Goal: Information Seeking & Learning: Learn about a topic

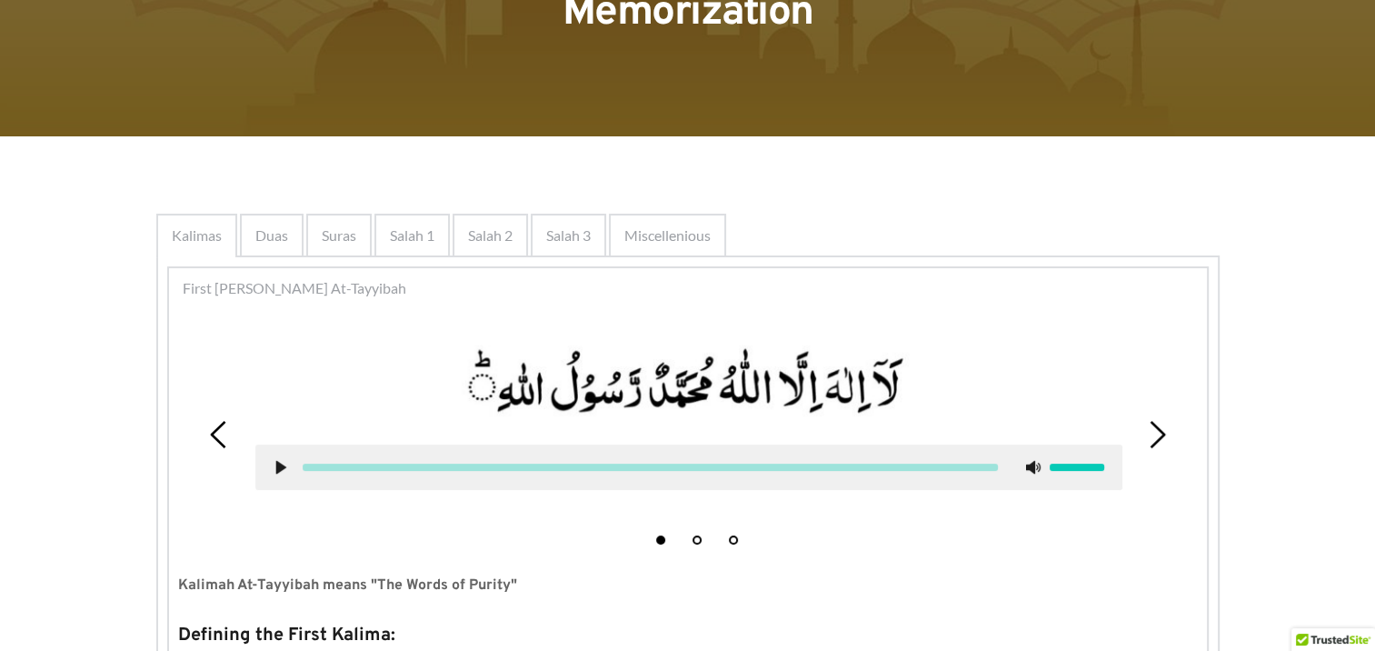
scroll to position [155, 0]
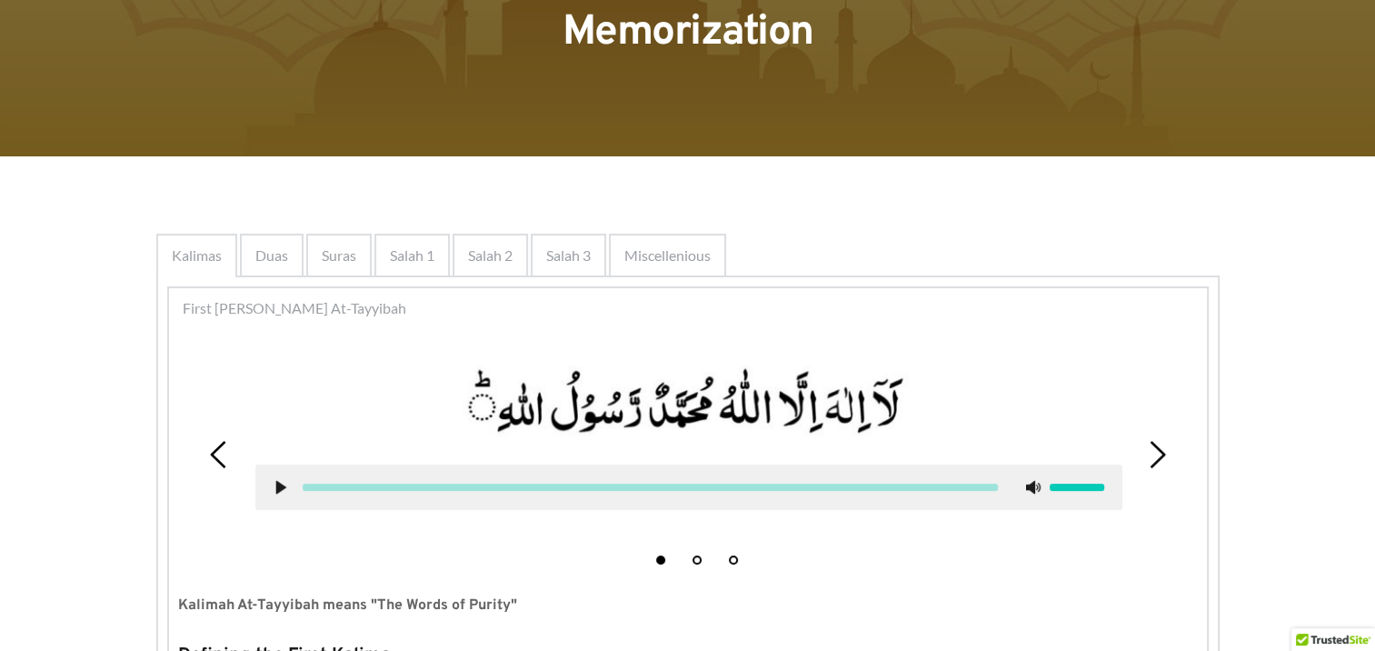
click at [501, 431] on picture at bounding box center [688, 402] width 867 height 89
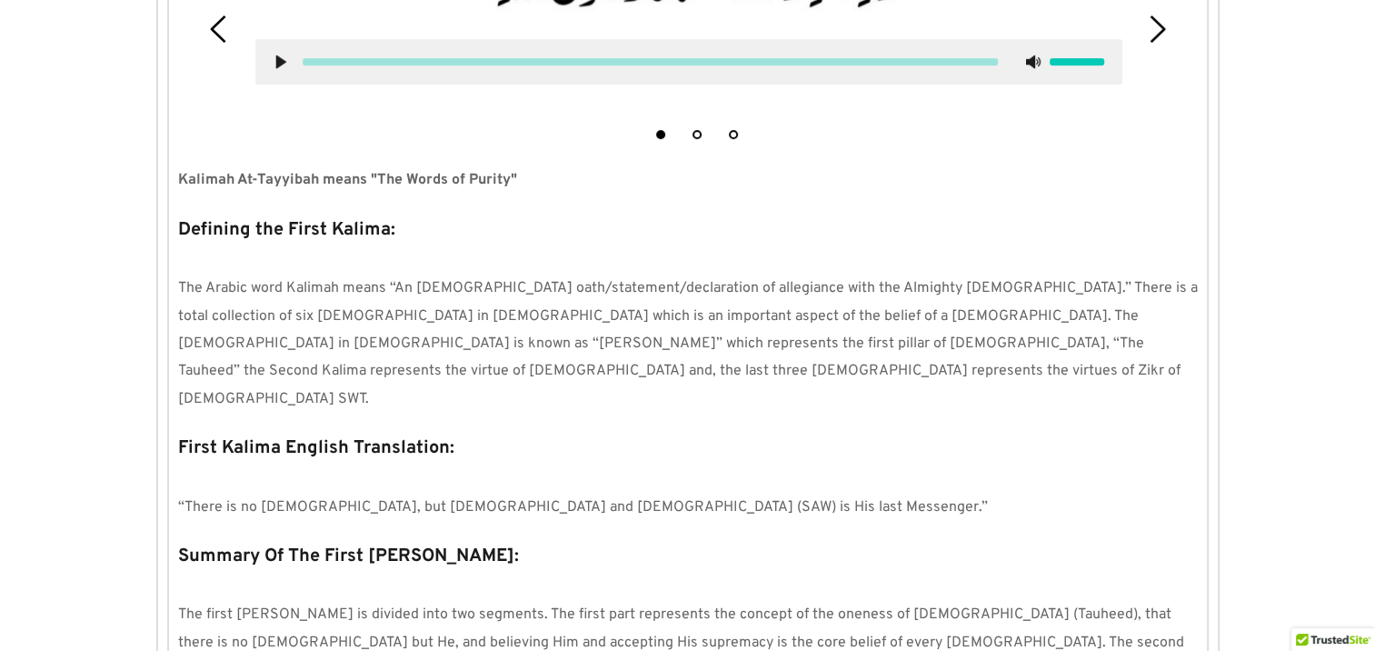
scroll to position [586, 0]
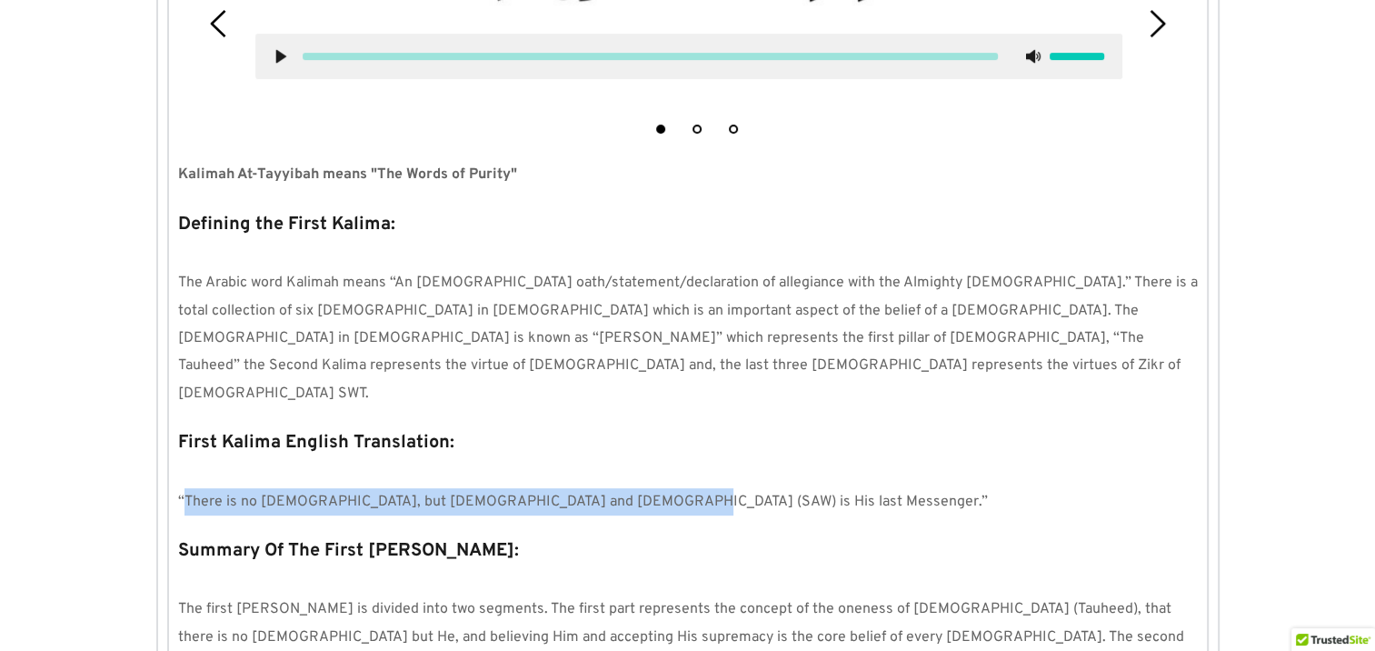
drag, startPoint x: 183, startPoint y: 445, endPoint x: 827, endPoint y: 454, distance: 644.5
click at [827, 488] on p "“There is no [DEMOGRAPHIC_DATA], but [DEMOGRAPHIC_DATA] and [DEMOGRAPHIC_DATA] …" at bounding box center [688, 501] width 1020 height 27
click at [662, 488] on p "“There is no [DEMOGRAPHIC_DATA], but [DEMOGRAPHIC_DATA] and [DEMOGRAPHIC_DATA] …" at bounding box center [688, 501] width 1020 height 27
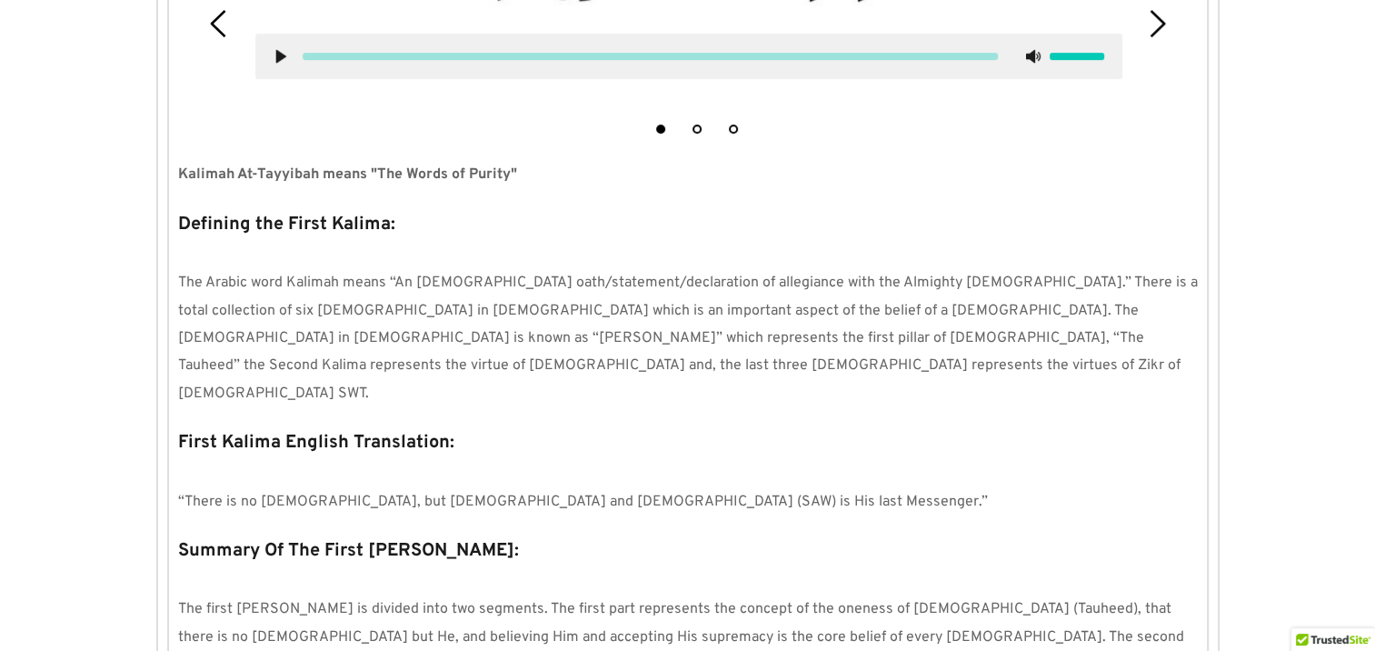
click at [654, 460] on p at bounding box center [688, 473] width 1020 height 27
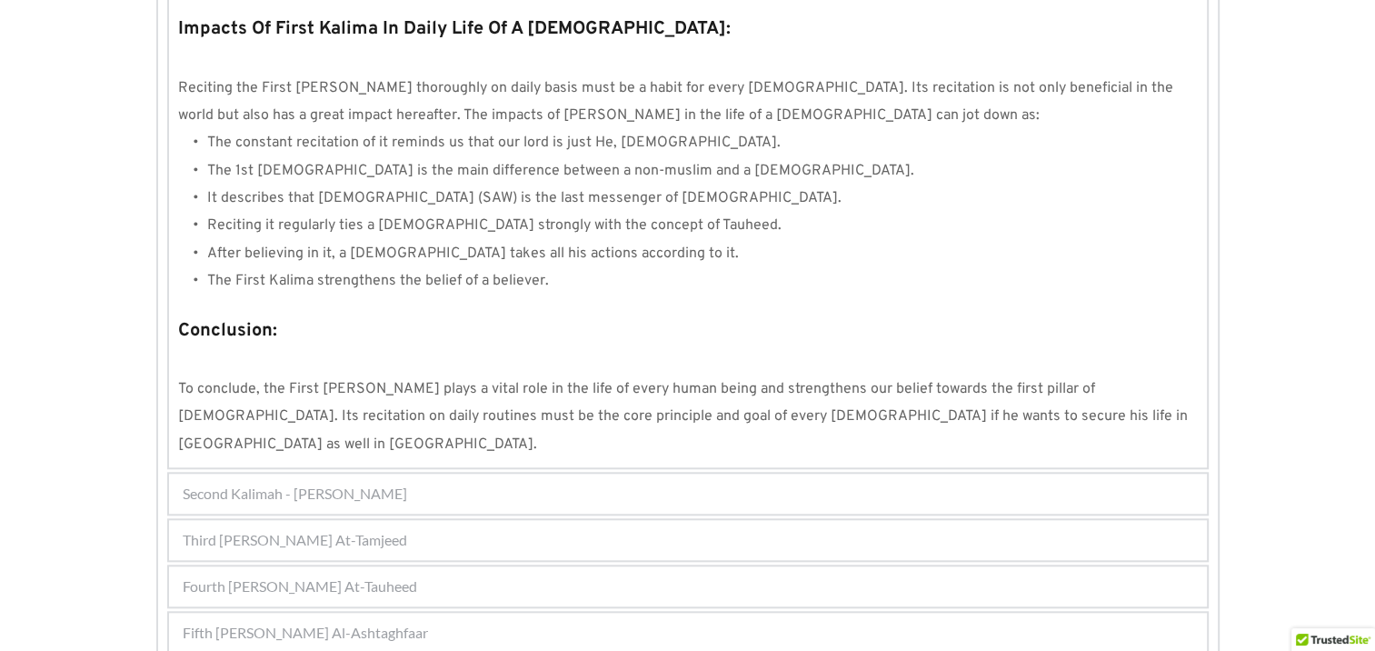
scroll to position [1682, 0]
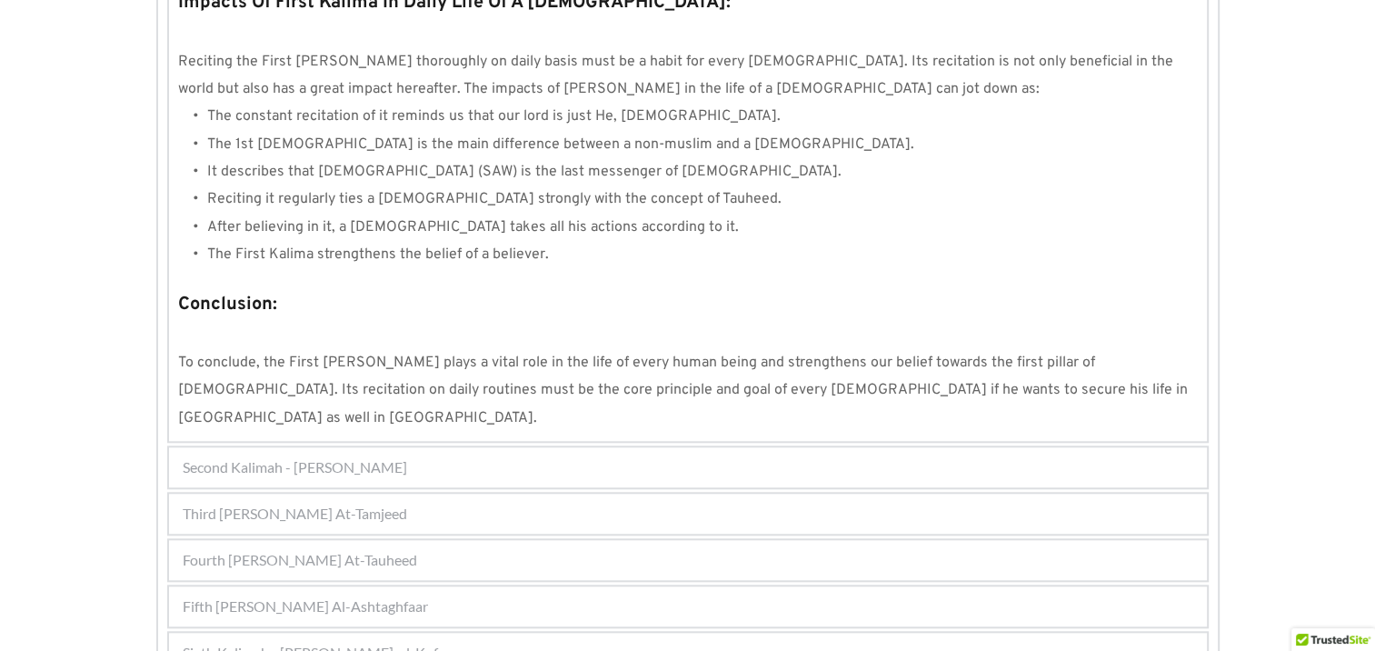
click at [376, 456] on span "Second Kalimah - [PERSON_NAME]" at bounding box center [295, 467] width 225 height 22
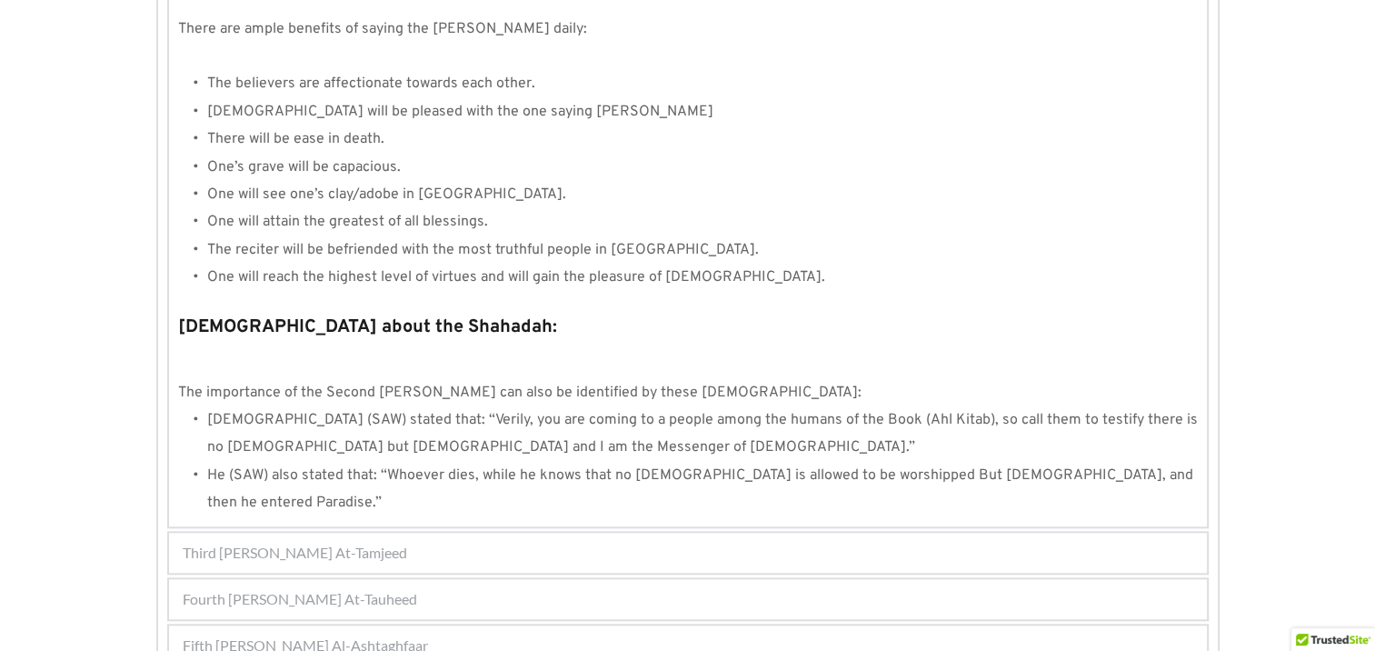
scroll to position [1927, 0]
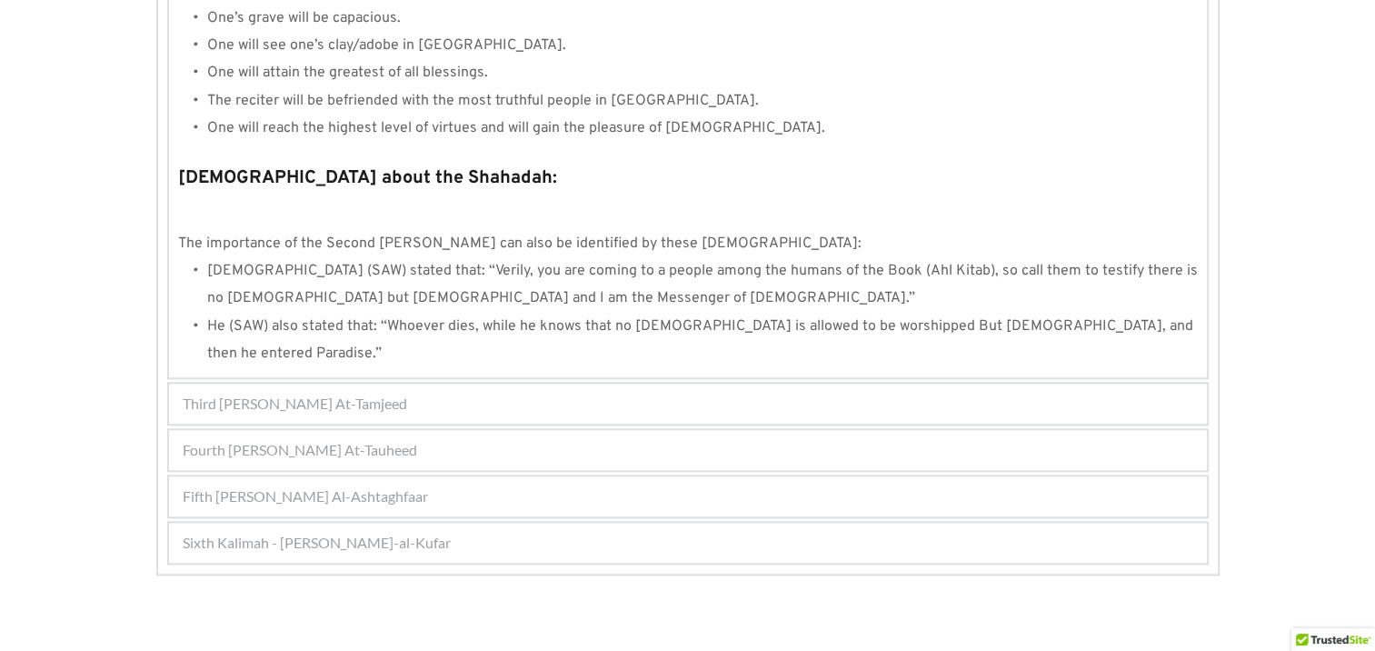
click at [441, 384] on div "Third [PERSON_NAME] At-Tamjeed" at bounding box center [688, 404] width 1038 height 40
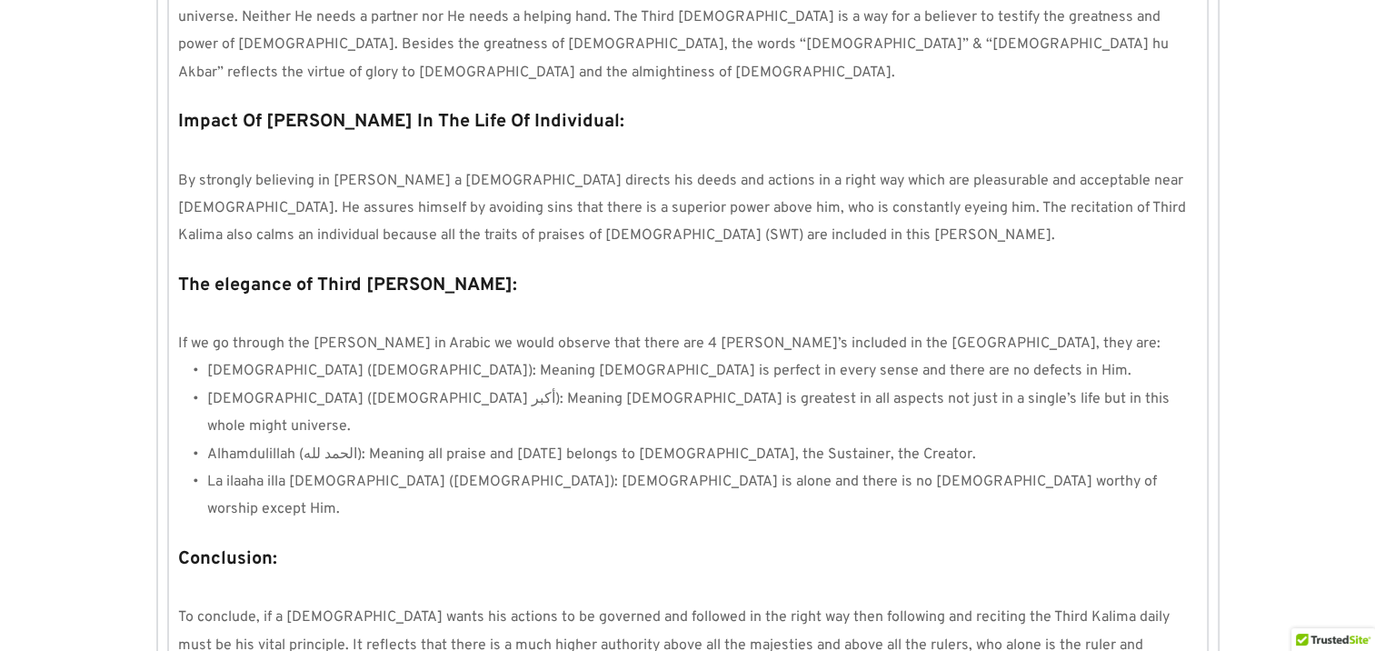
scroll to position [1343, 0]
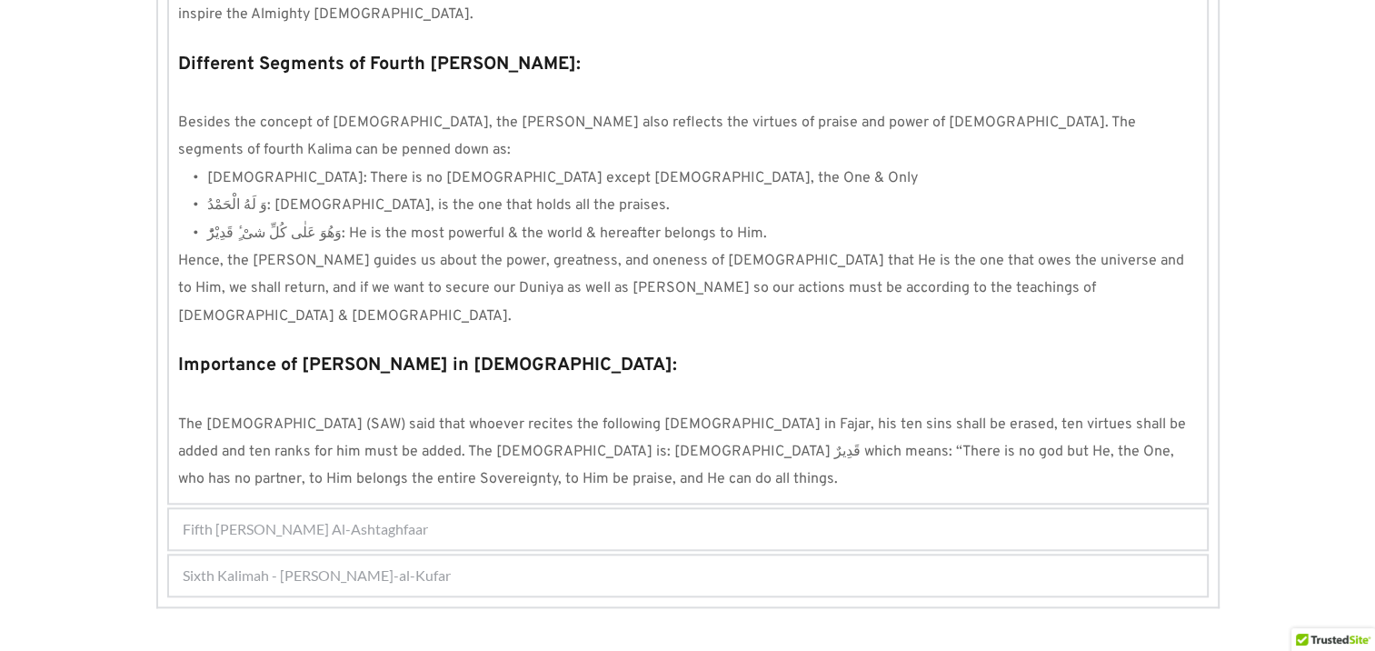
scroll to position [1658, 0]
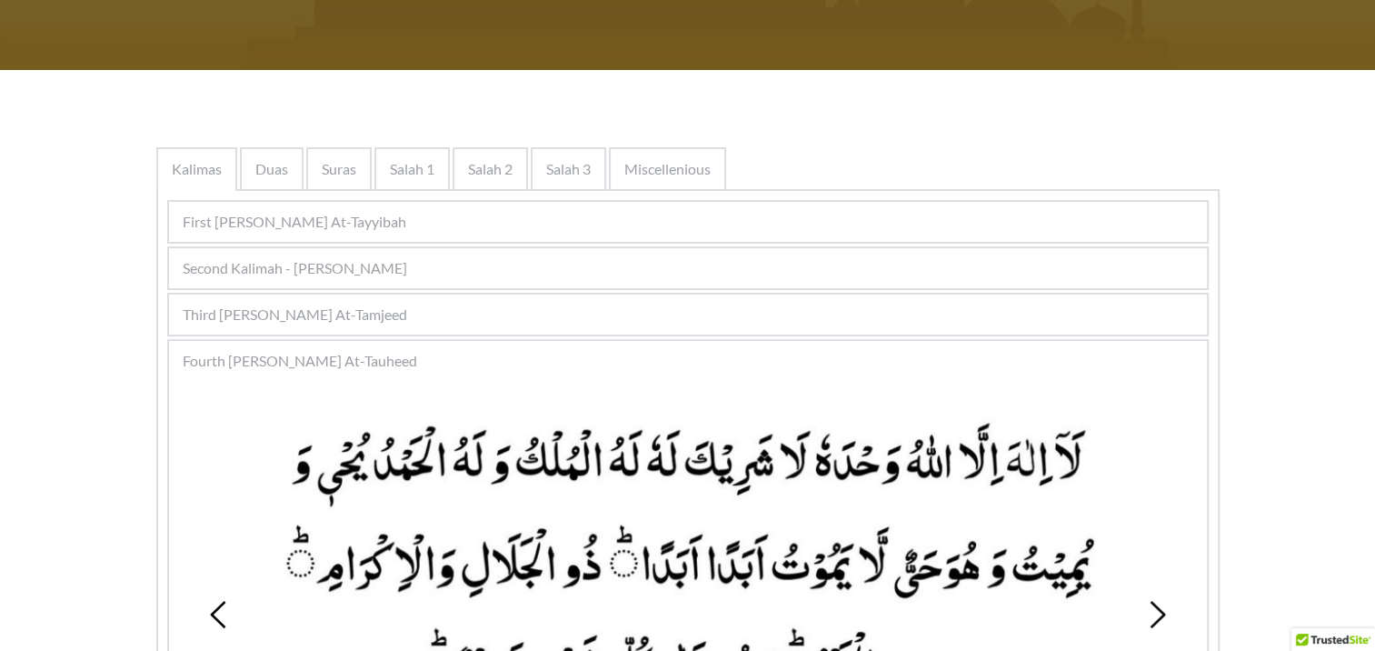
scroll to position [255, 0]
